Goal: Transaction & Acquisition: Purchase product/service

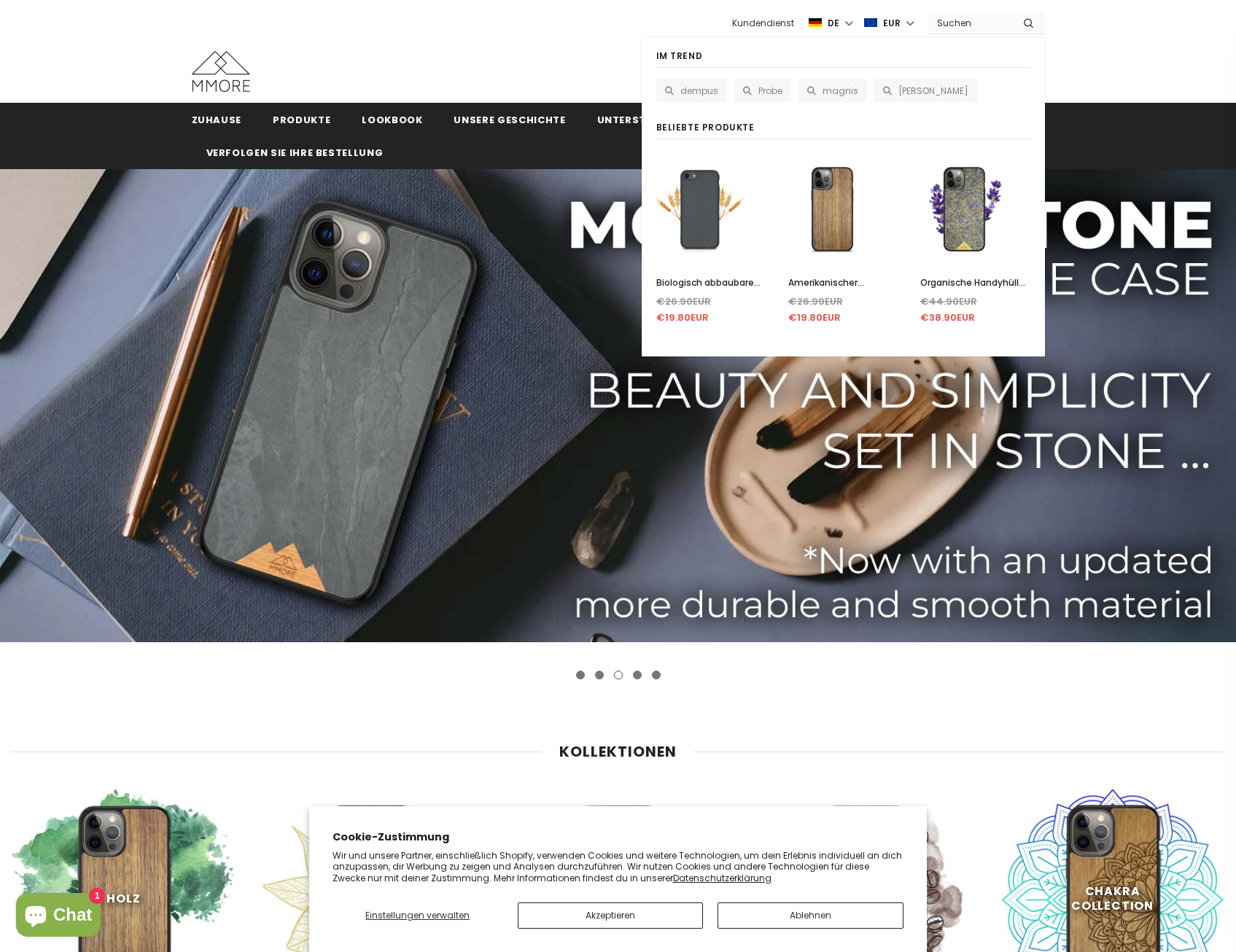
click at [963, 26] on input "Search Site" at bounding box center [970, 23] width 84 height 21
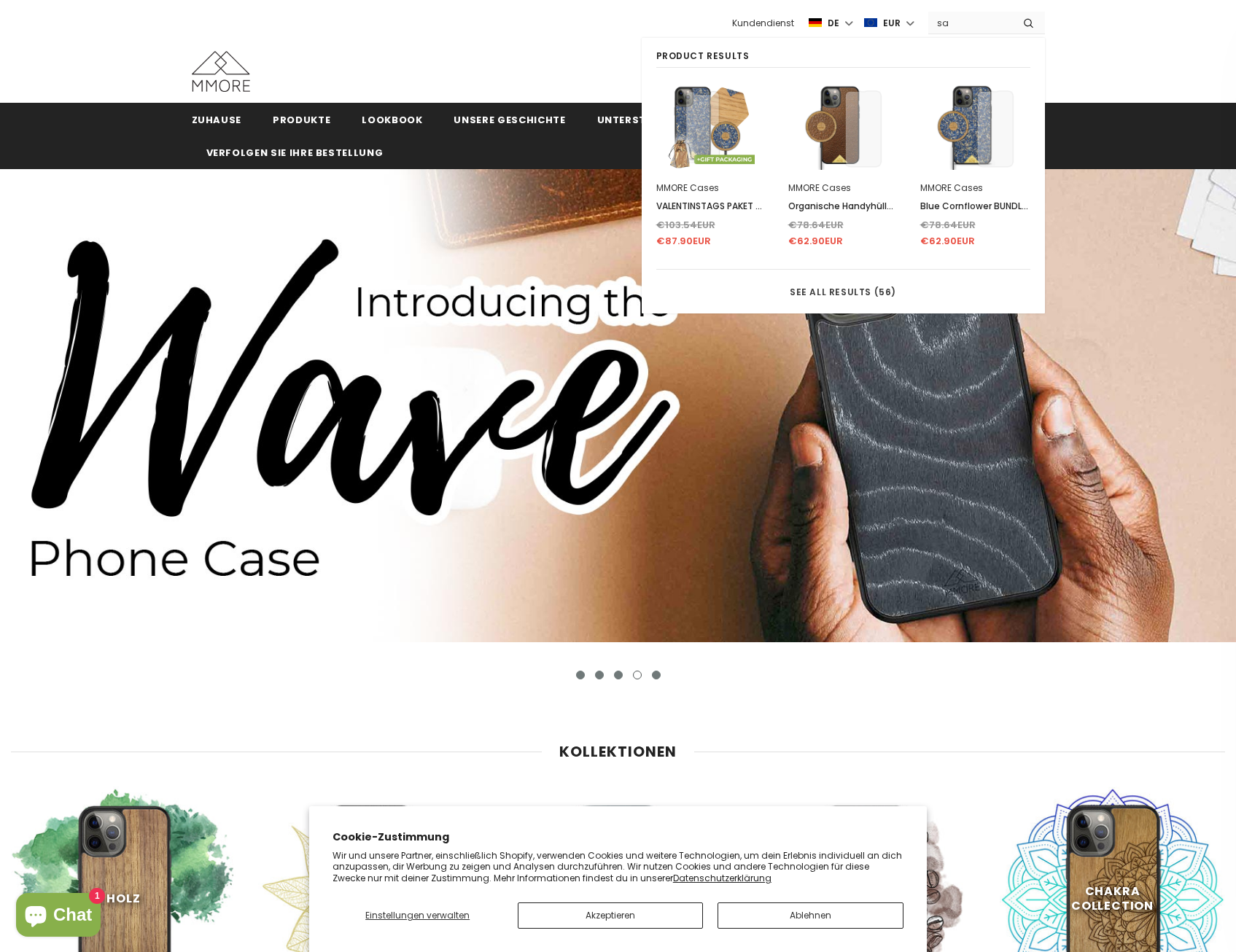
type input "s"
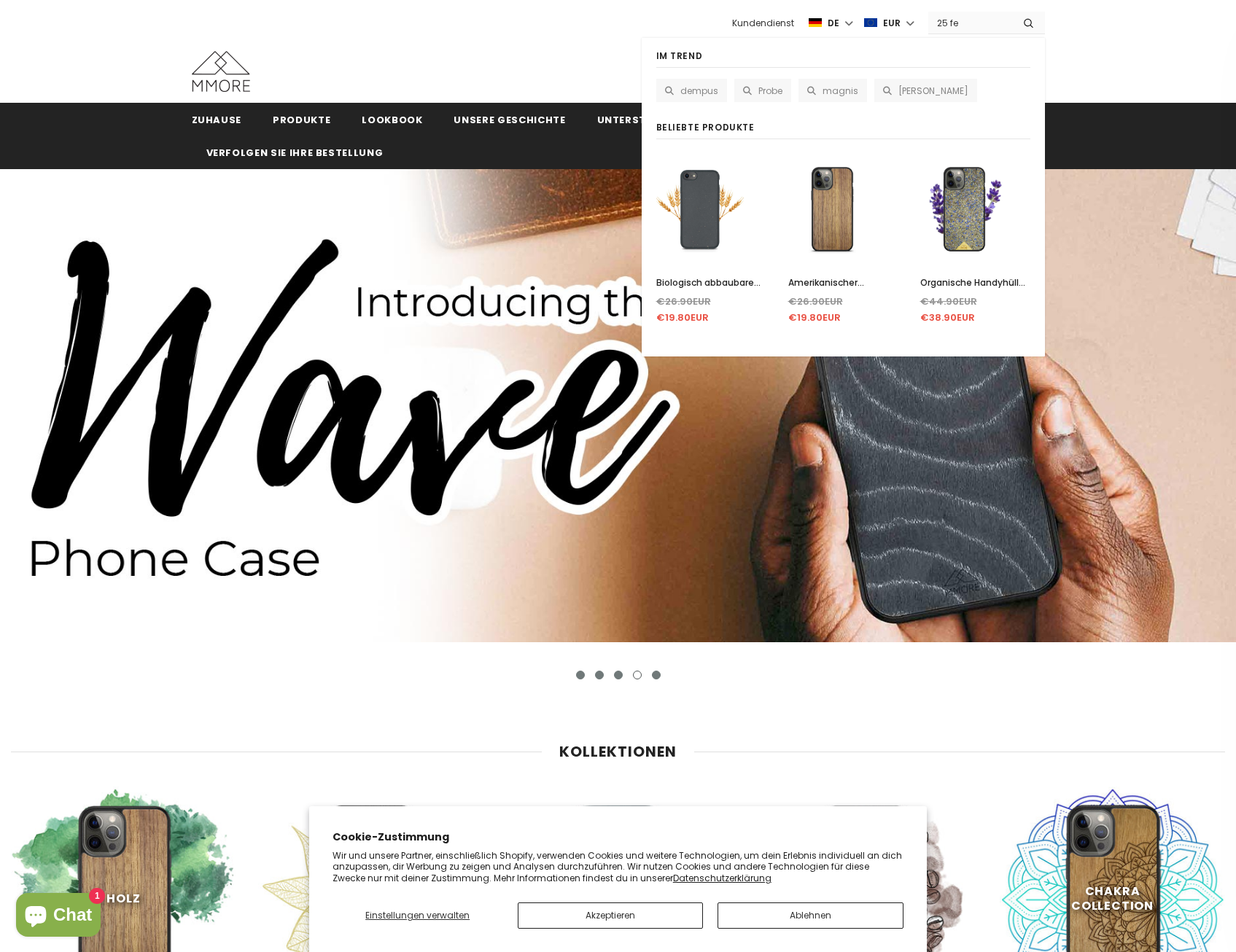
type input "25 fe"
click at [1012, 11] on button "submit" at bounding box center [1028, 22] width 33 height 22
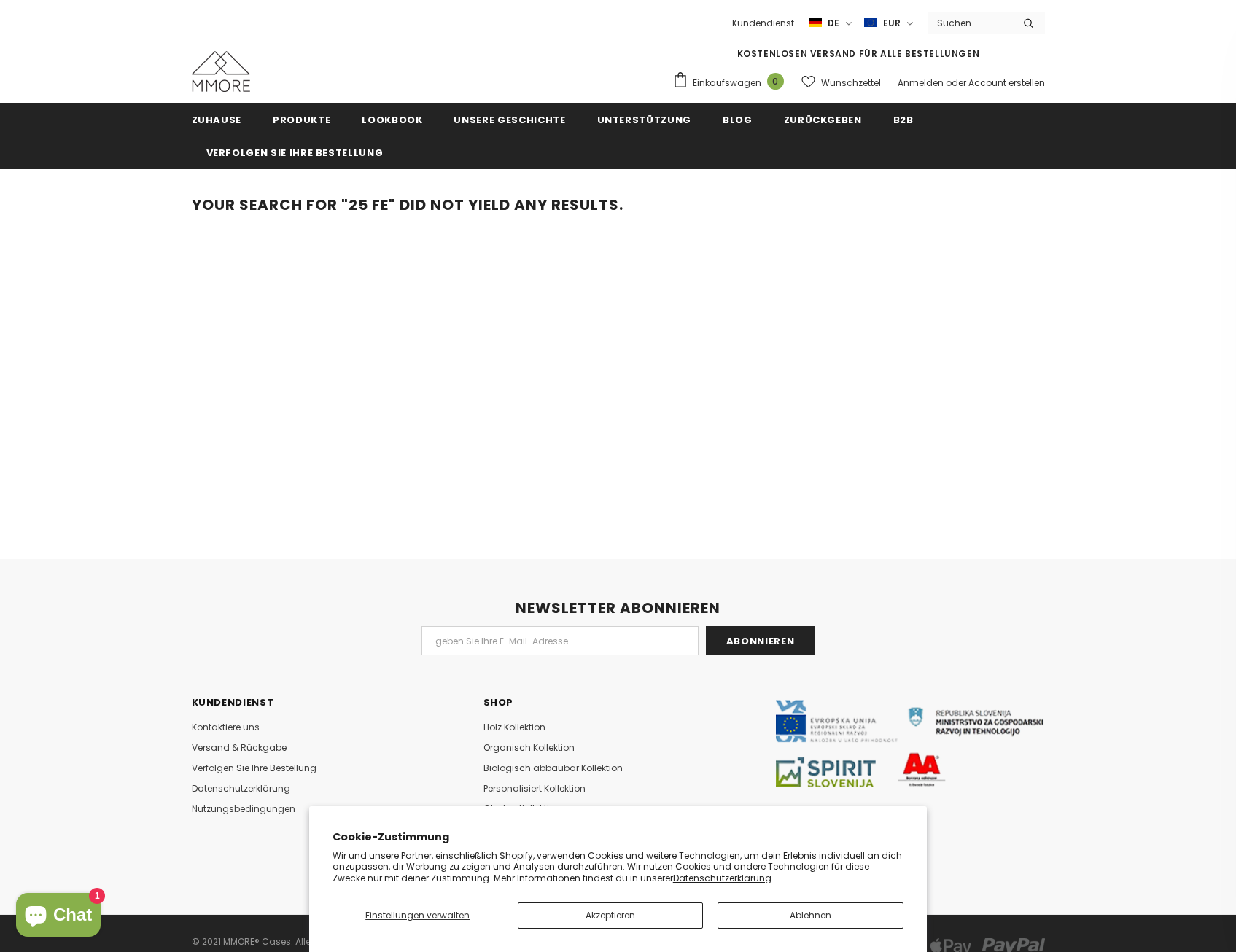
click at [956, 20] on input "Search Site" at bounding box center [970, 23] width 84 height 21
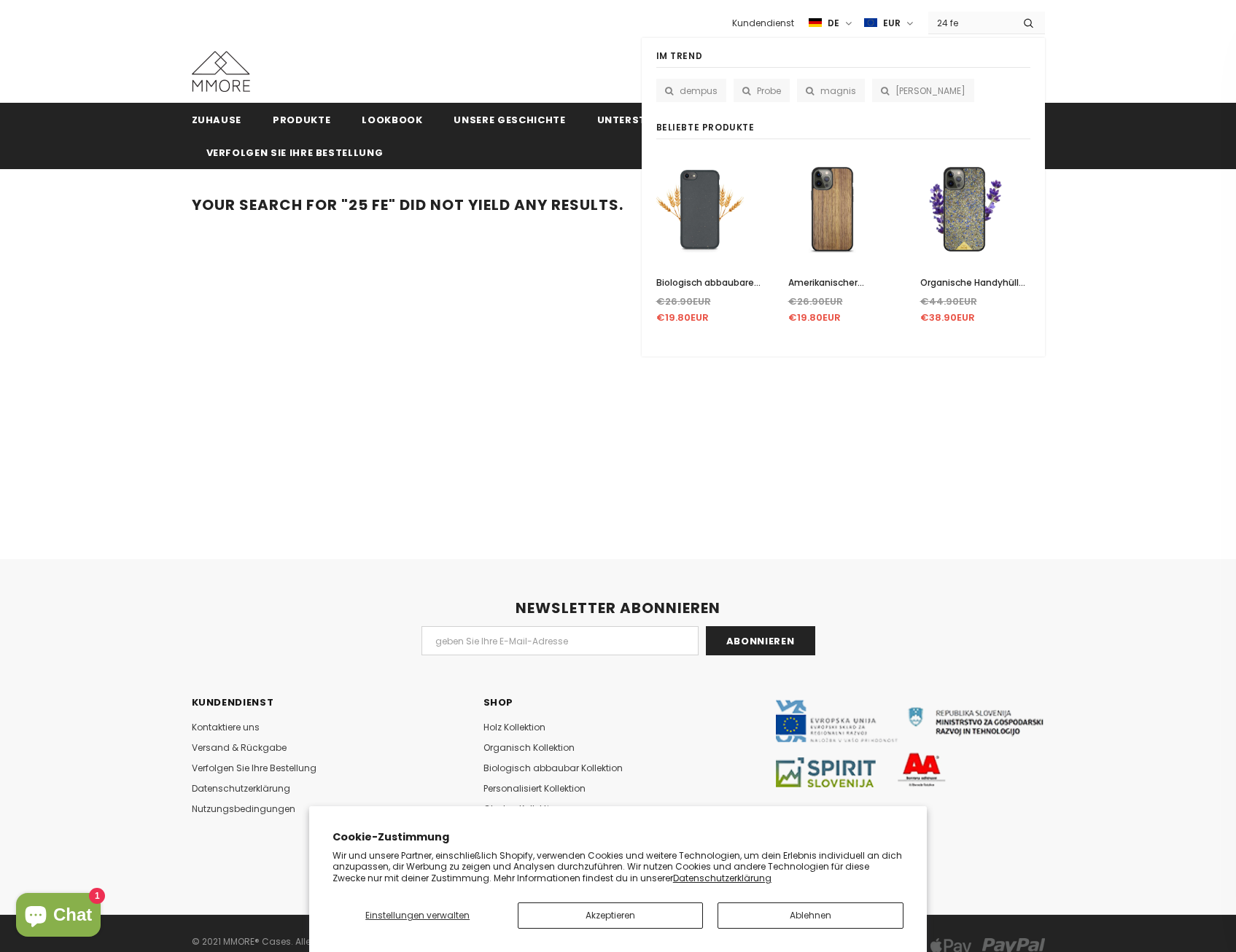
type input "24 fe"
click at [1012, 11] on button "submit" at bounding box center [1028, 22] width 33 height 22
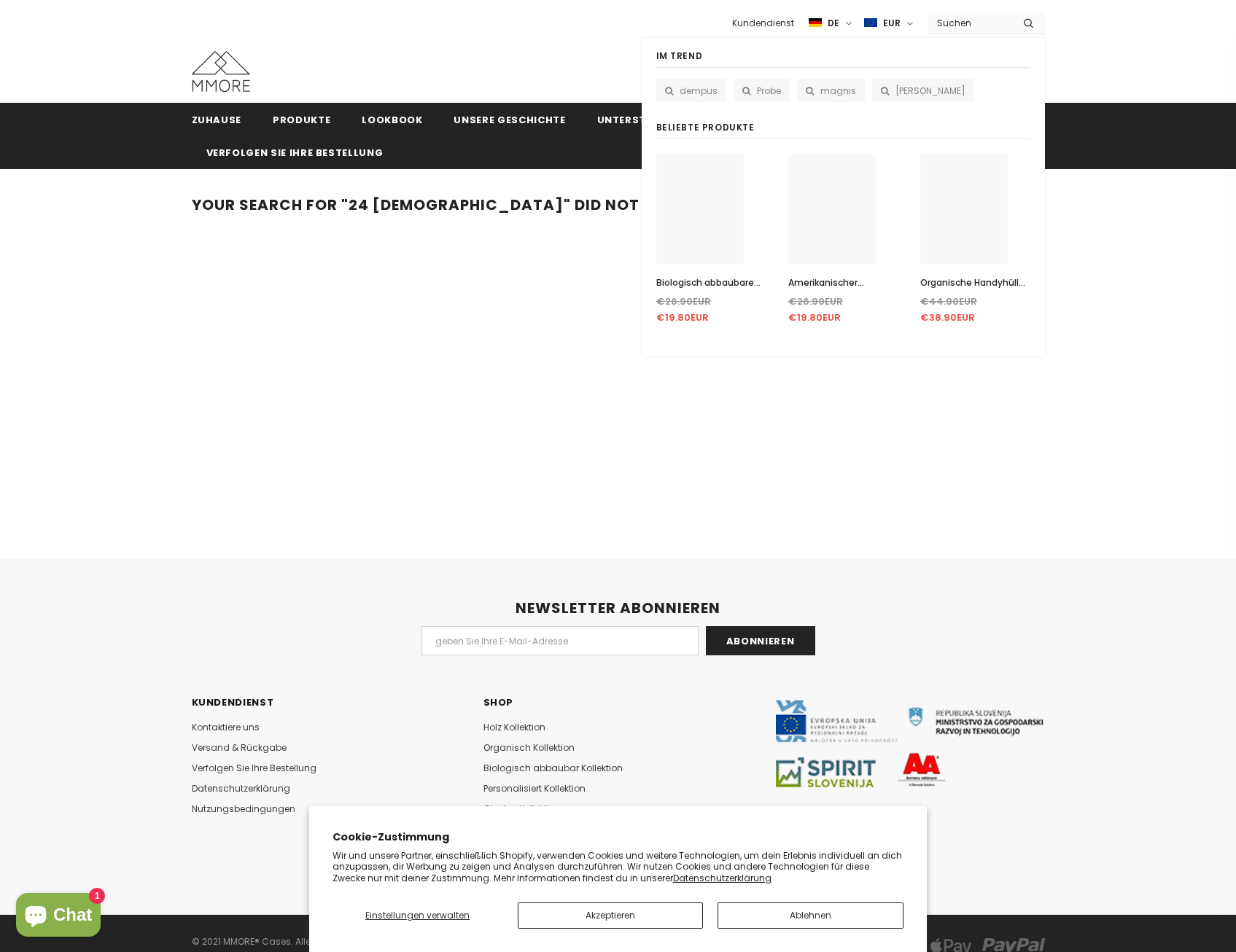
click at [950, 23] on input "Search Site" at bounding box center [970, 23] width 84 height 21
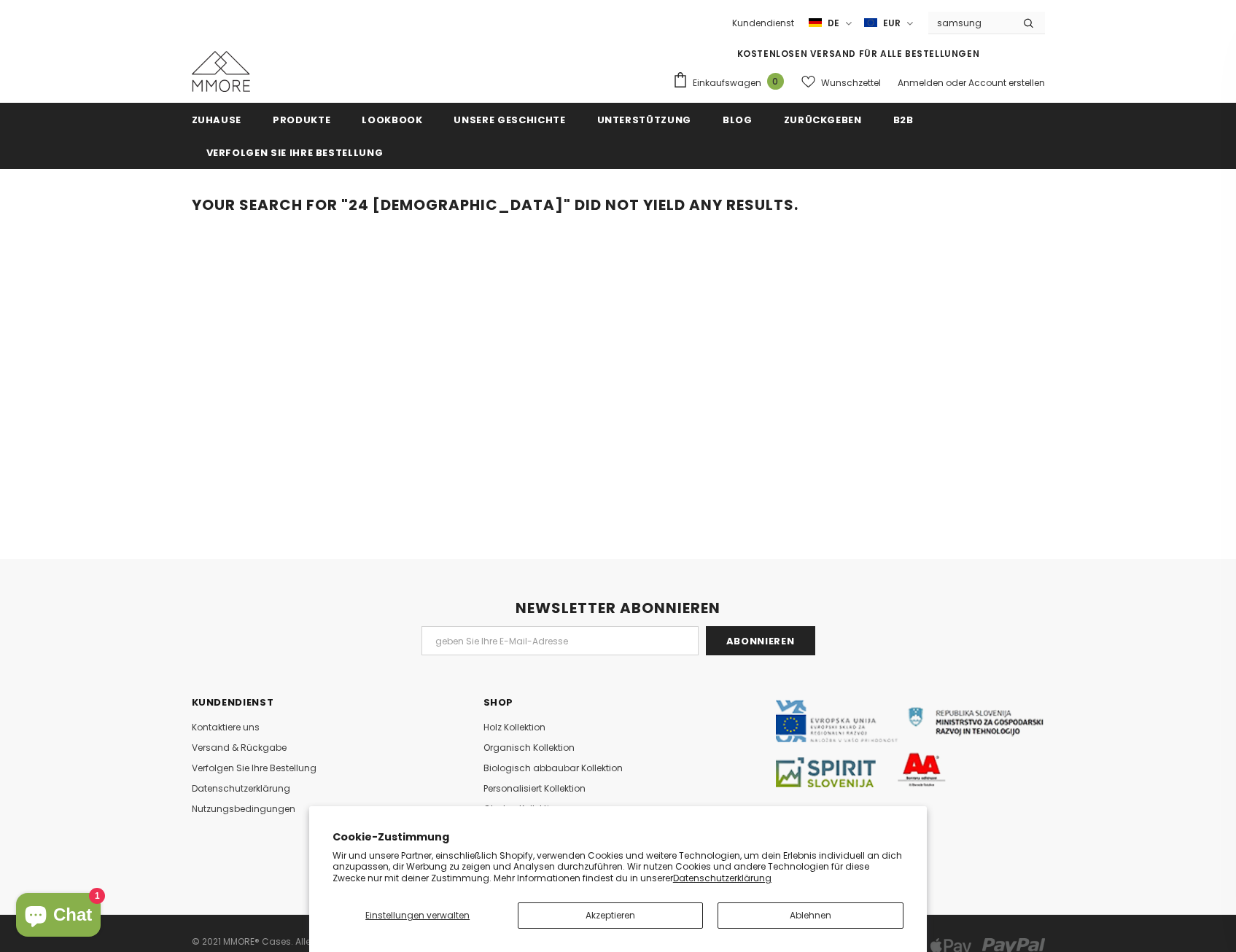
type input "samsung"
click at [1012, 11] on button "submit" at bounding box center [1028, 22] width 33 height 22
